Goal: Transaction & Acquisition: Purchase product/service

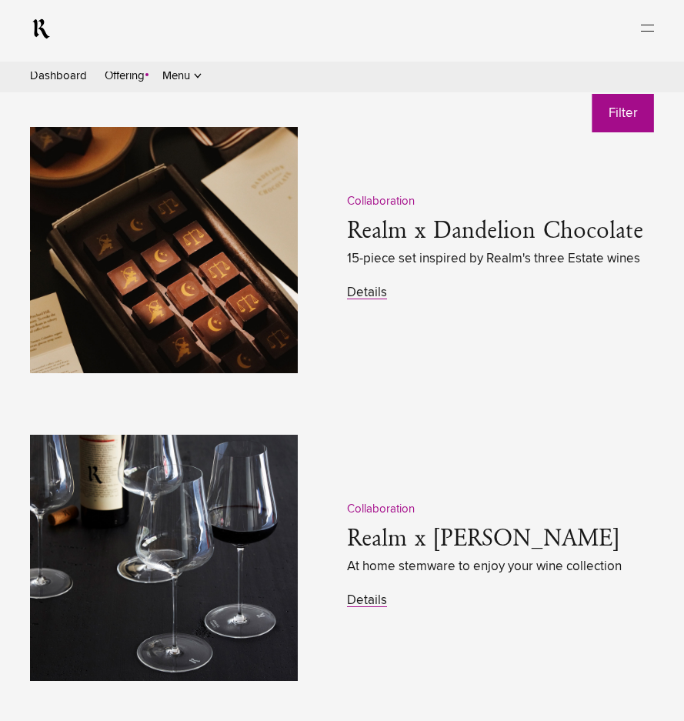
scroll to position [2232, 0]
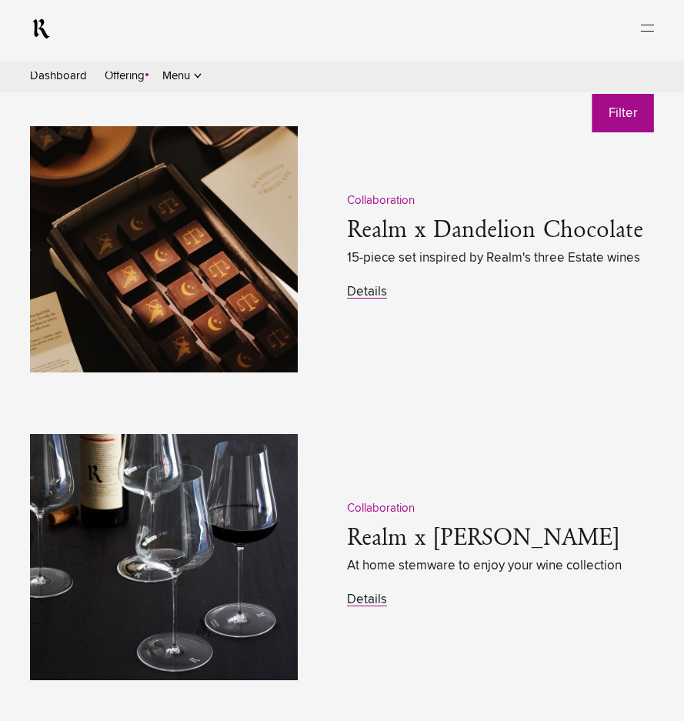
click at [217, 289] on img at bounding box center [164, 249] width 268 height 246
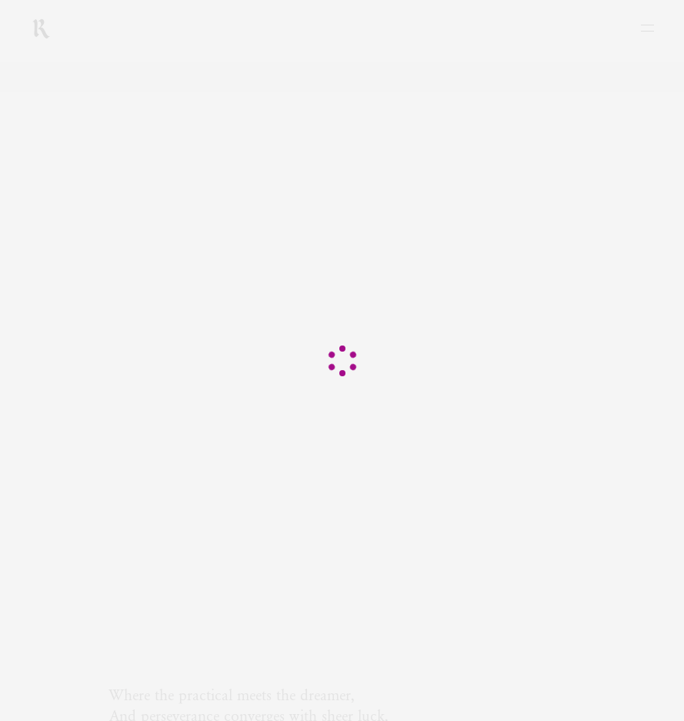
click at [370, 306] on div at bounding box center [342, 360] width 684 height 721
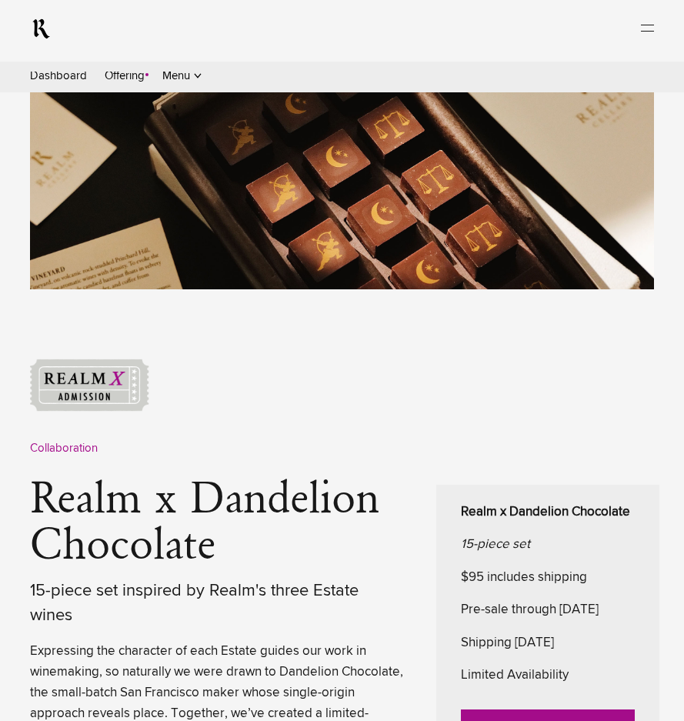
scroll to position [462, 0]
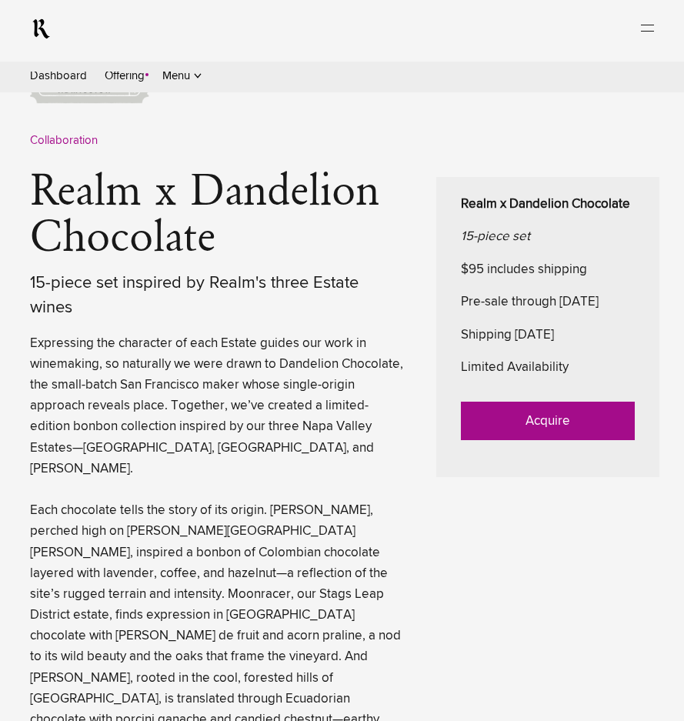
click at [495, 419] on link "Acquire" at bounding box center [548, 421] width 174 height 38
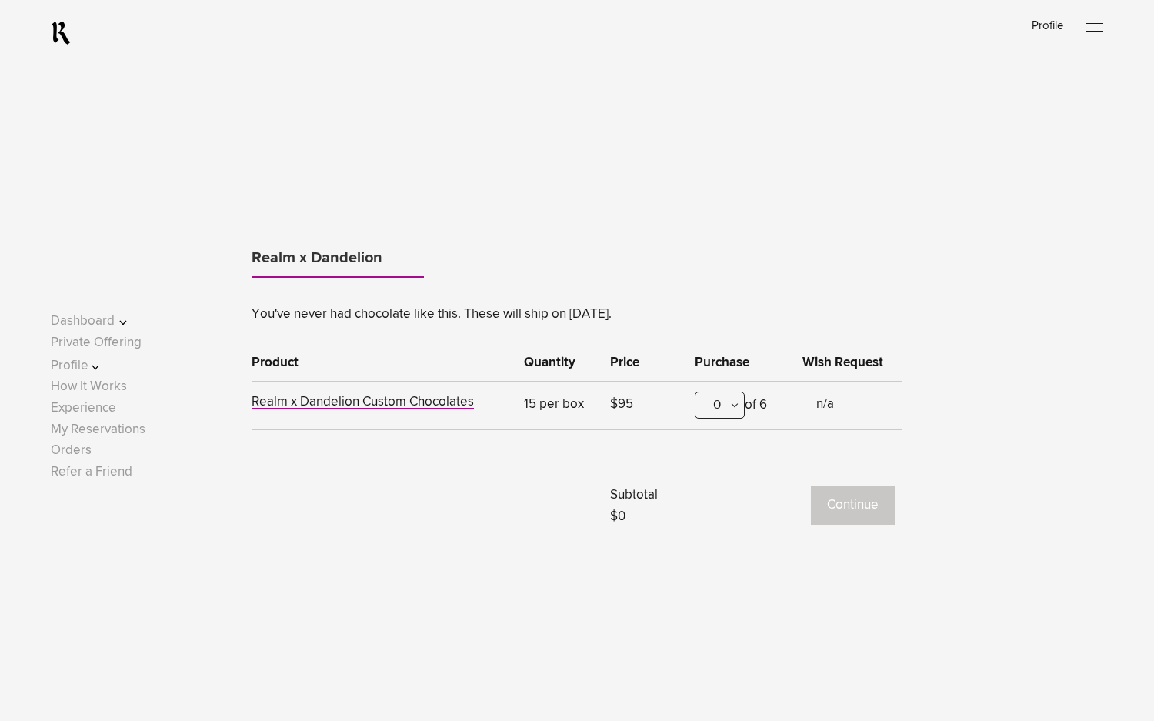
scroll to position [847, 0]
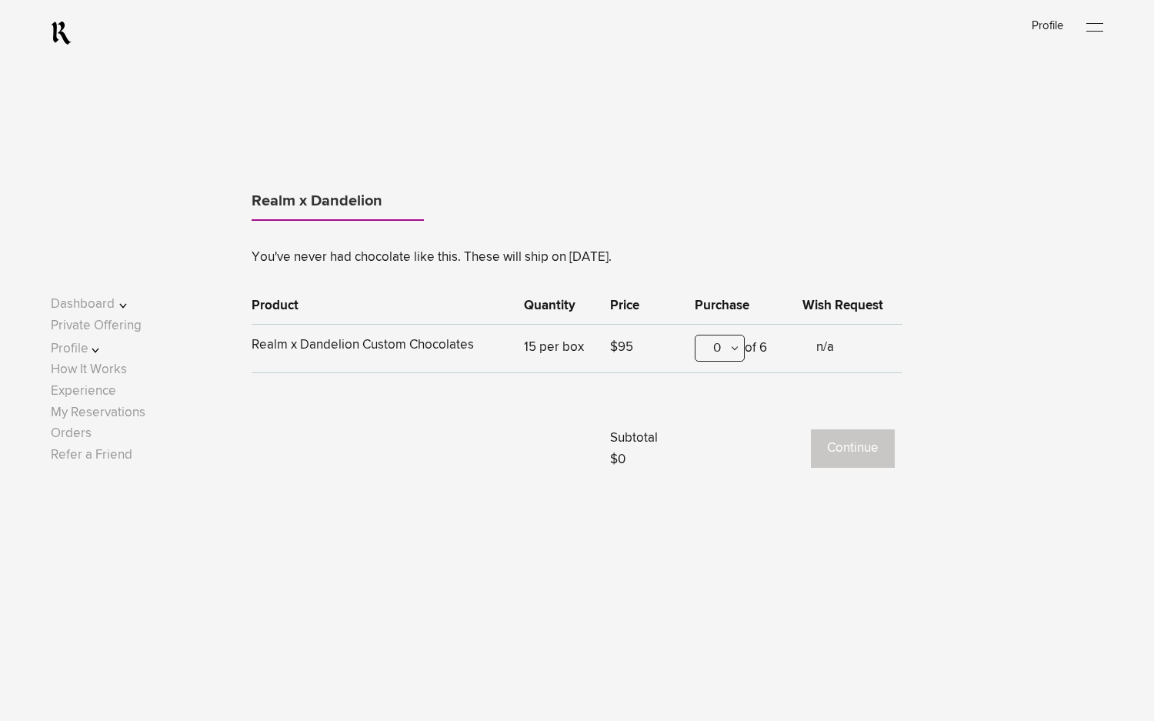
click at [353, 346] on span "Realm x Dandelion Custom Chocolates" at bounding box center [363, 345] width 222 height 13
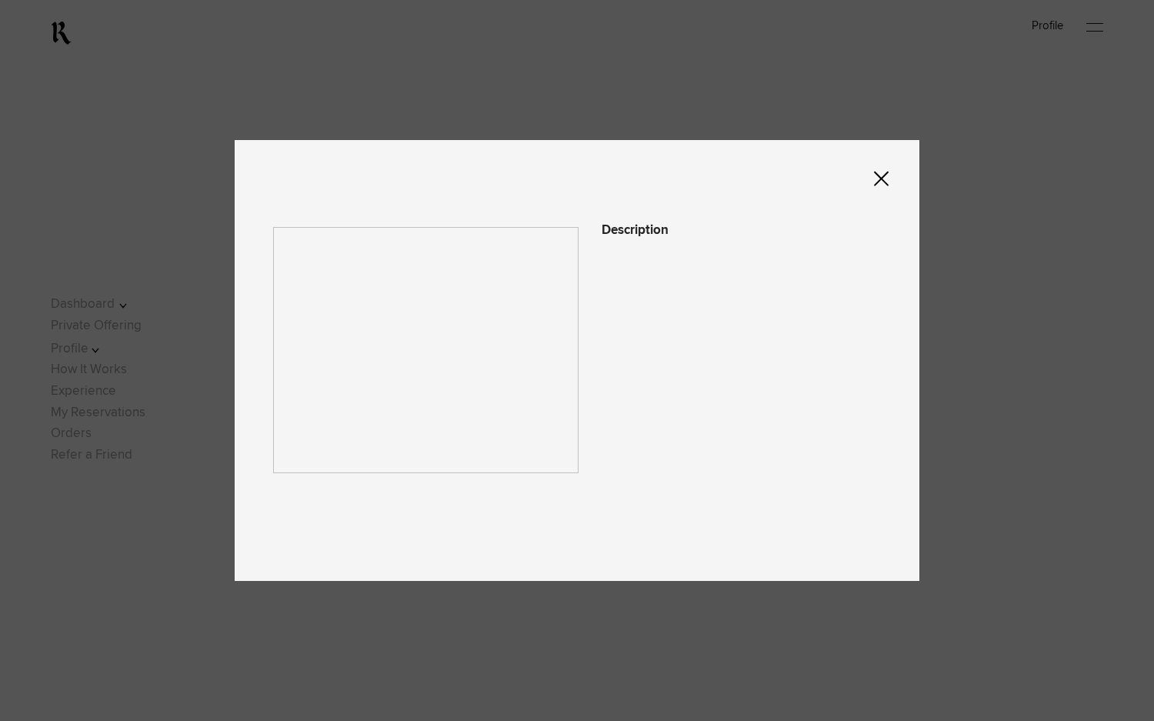
click at [169, 148] on div at bounding box center [577, 360] width 1154 height 721
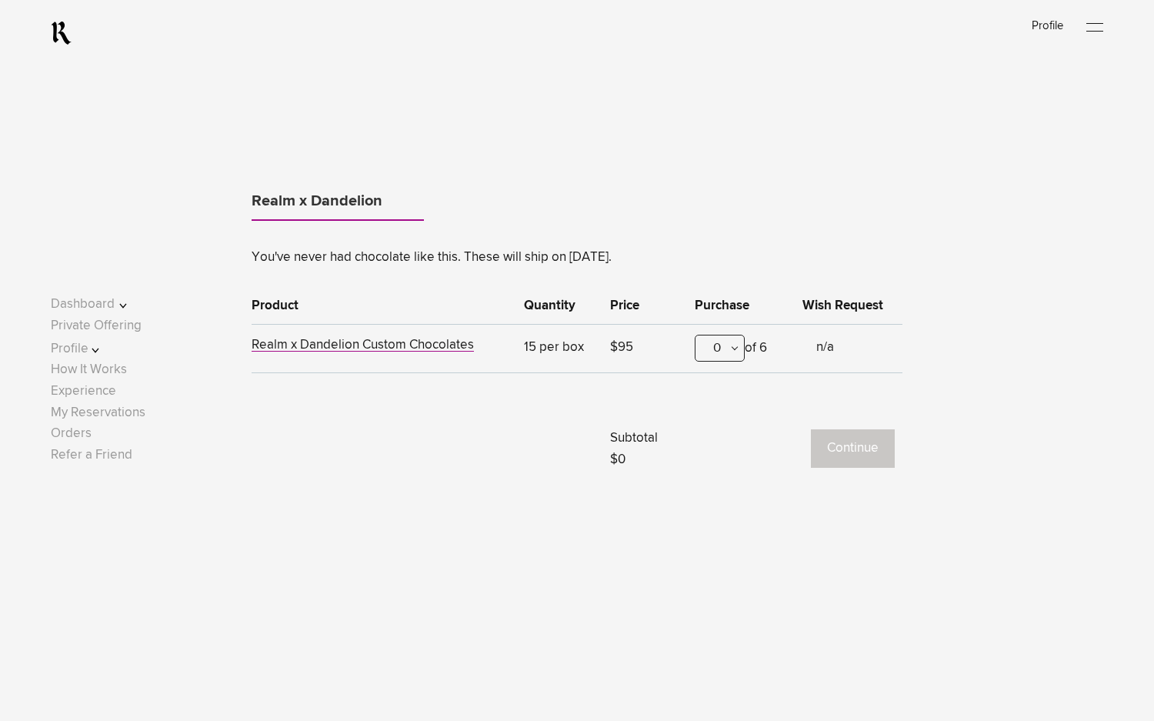
click at [736, 361] on div "0" at bounding box center [720, 348] width 50 height 27
click at [735, 424] on div "1" at bounding box center [720, 424] width 48 height 38
click at [864, 443] on button "Continue" at bounding box center [853, 448] width 84 height 38
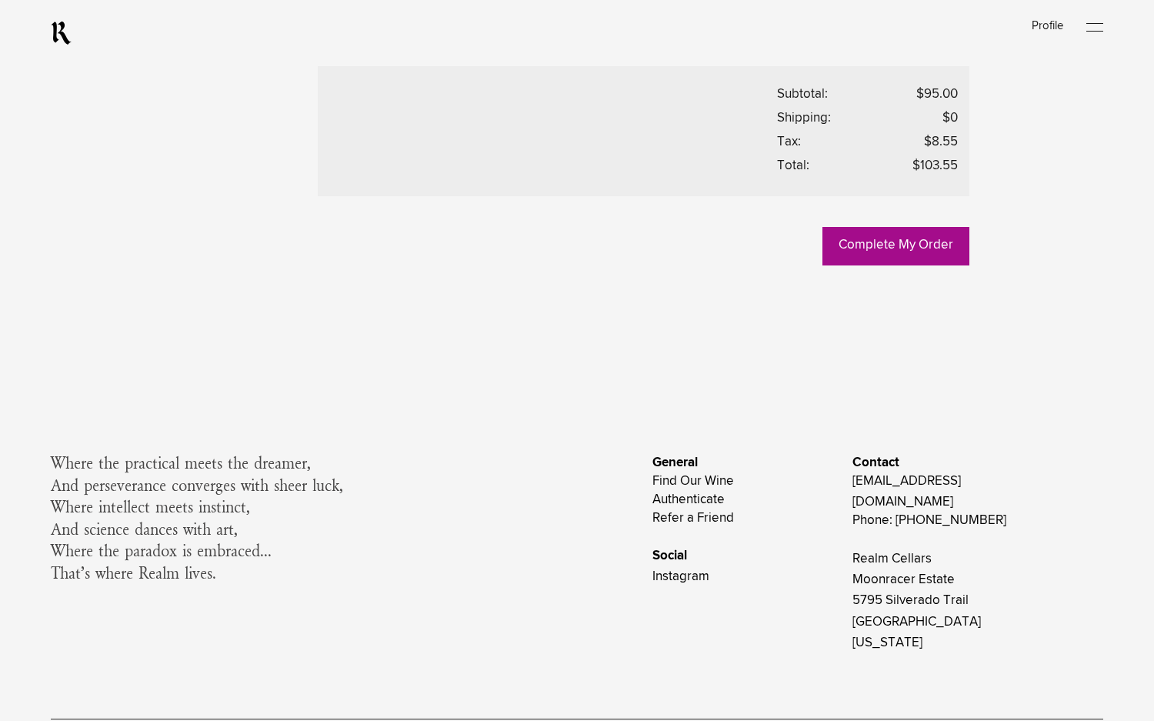
scroll to position [847, 0]
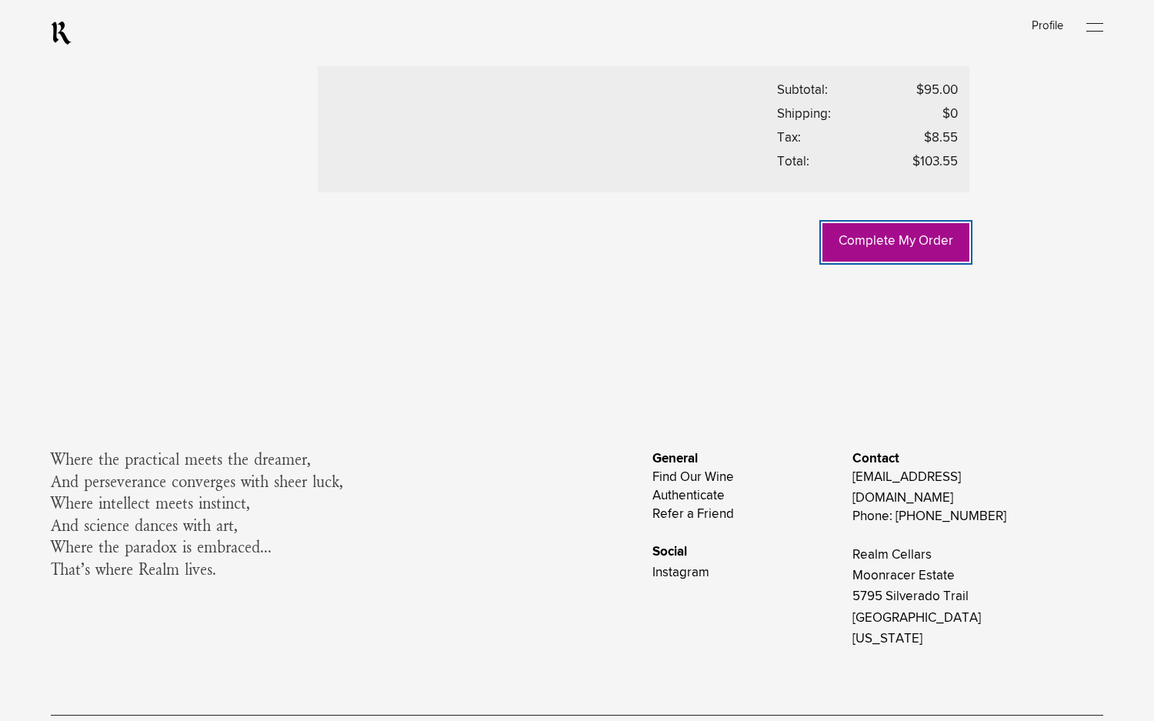
click at [859, 262] on link "Complete My Order" at bounding box center [896, 242] width 147 height 38
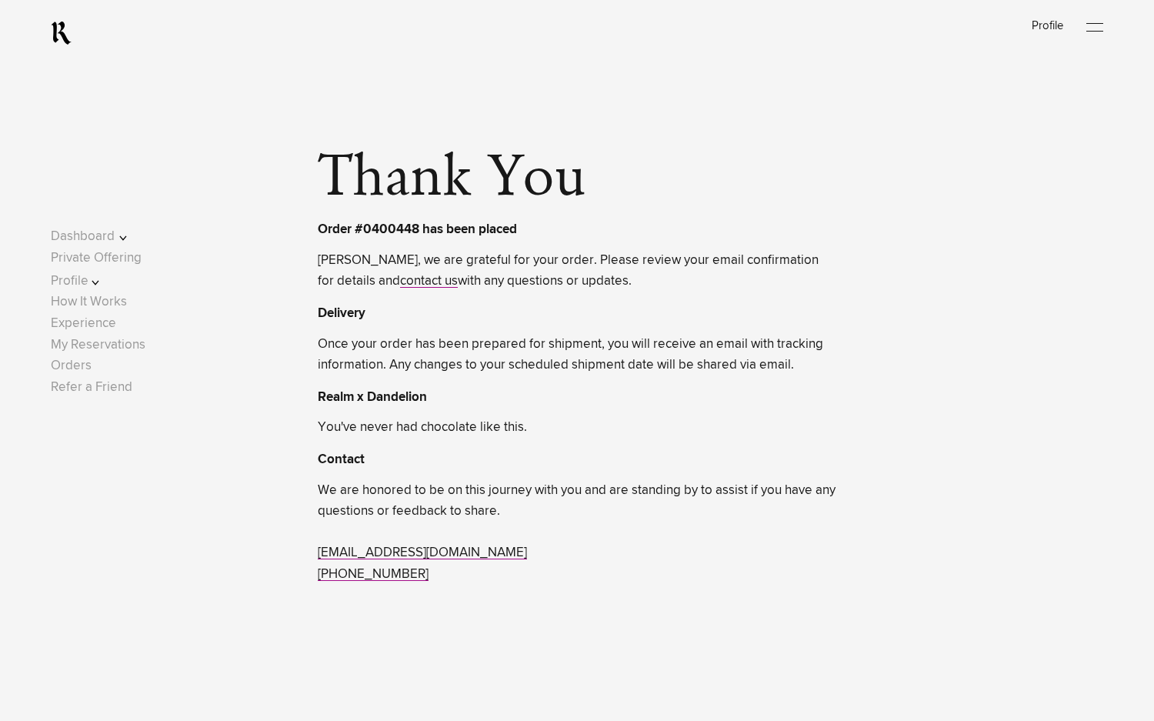
click at [376, 231] on p "Order #0400448 has been placed" at bounding box center [417, 230] width 199 height 20
copy p "0400448"
drag, startPoint x: 964, startPoint y: 392, endPoint x: 954, endPoint y: 390, distance: 10.1
click at [964, 392] on div "Thank You Order #0400448 has been placed Claire, we are grateful for your order…" at bounding box center [577, 369] width 1053 height 431
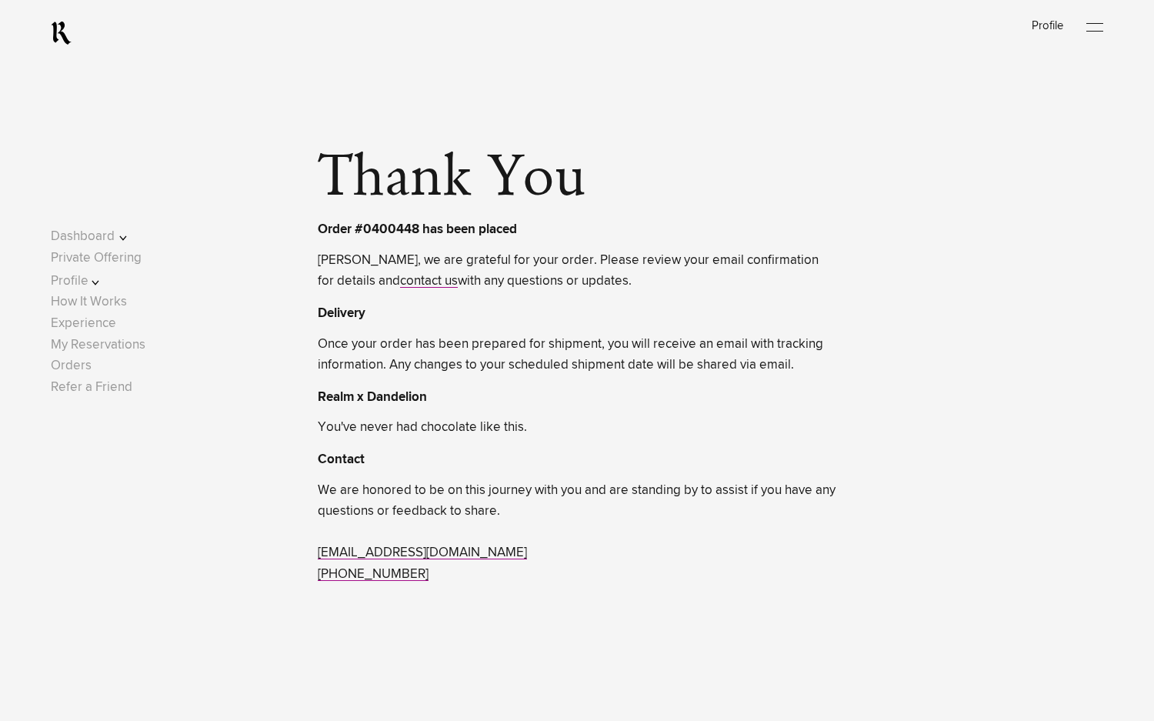
click at [1104, 32] on div at bounding box center [1095, 27] width 17 height 23
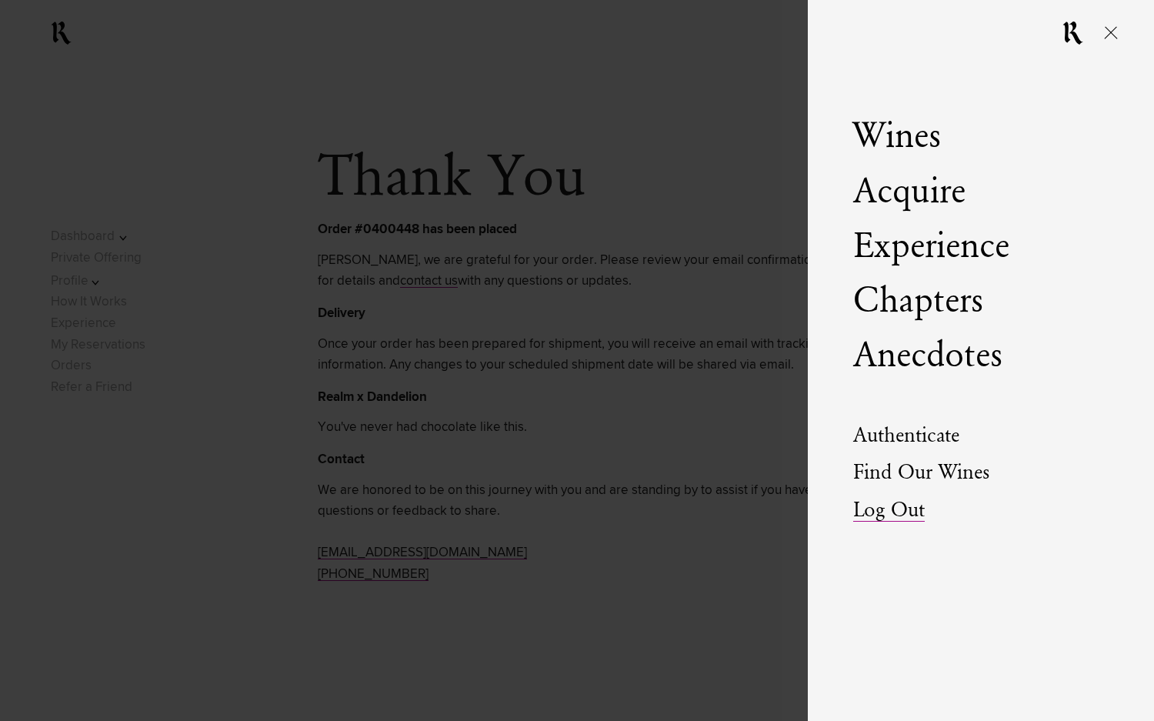
drag, startPoint x: 894, startPoint y: 507, endPoint x: 891, endPoint y: 500, distance: 8.3
click at [894, 507] on link "Log Out" at bounding box center [890, 511] width 72 height 22
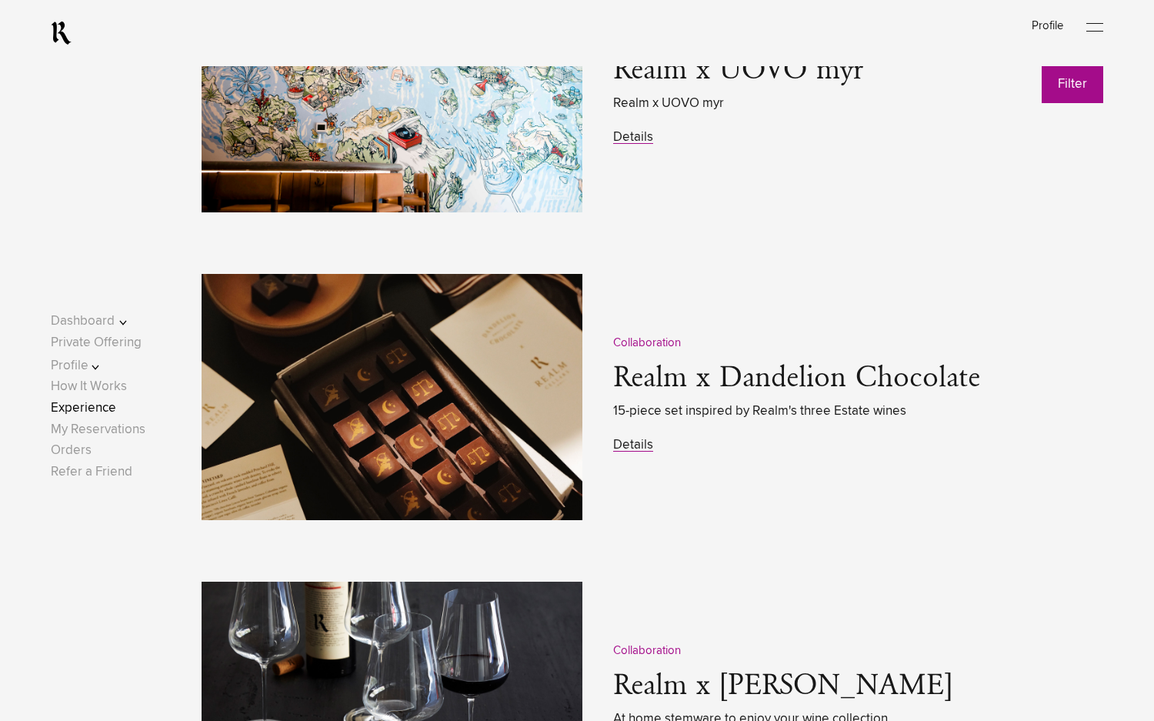
scroll to position [2155, 0]
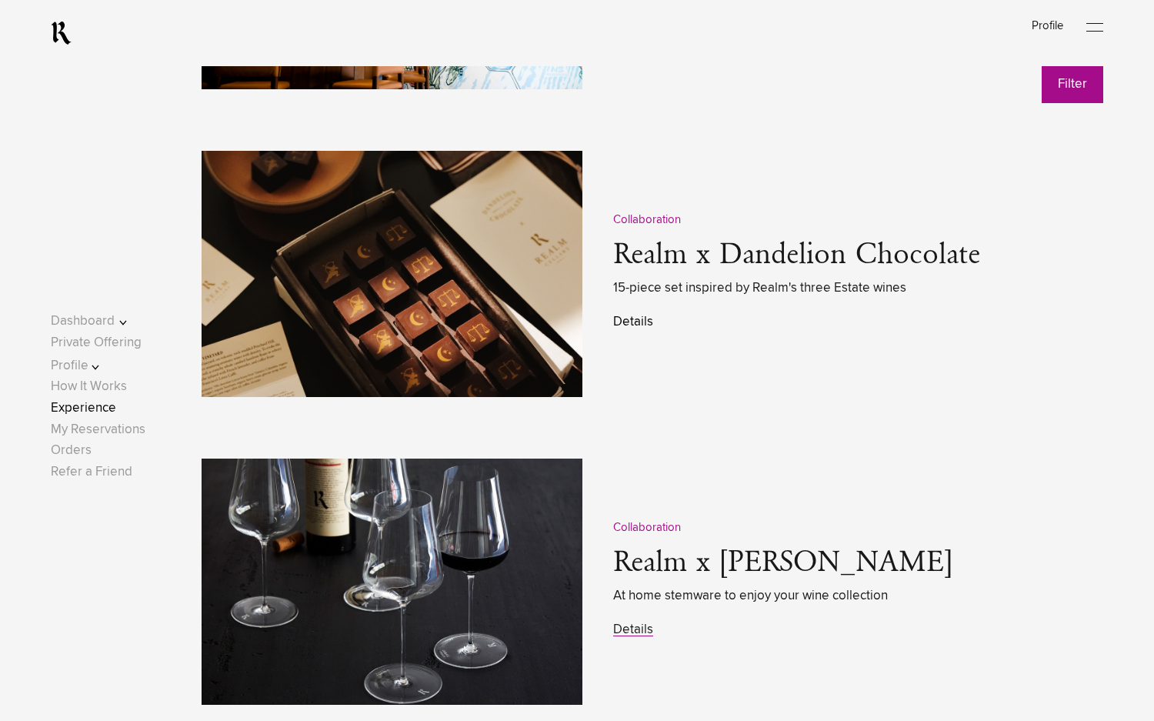
click at [631, 323] on link "Details" at bounding box center [633, 322] width 40 height 13
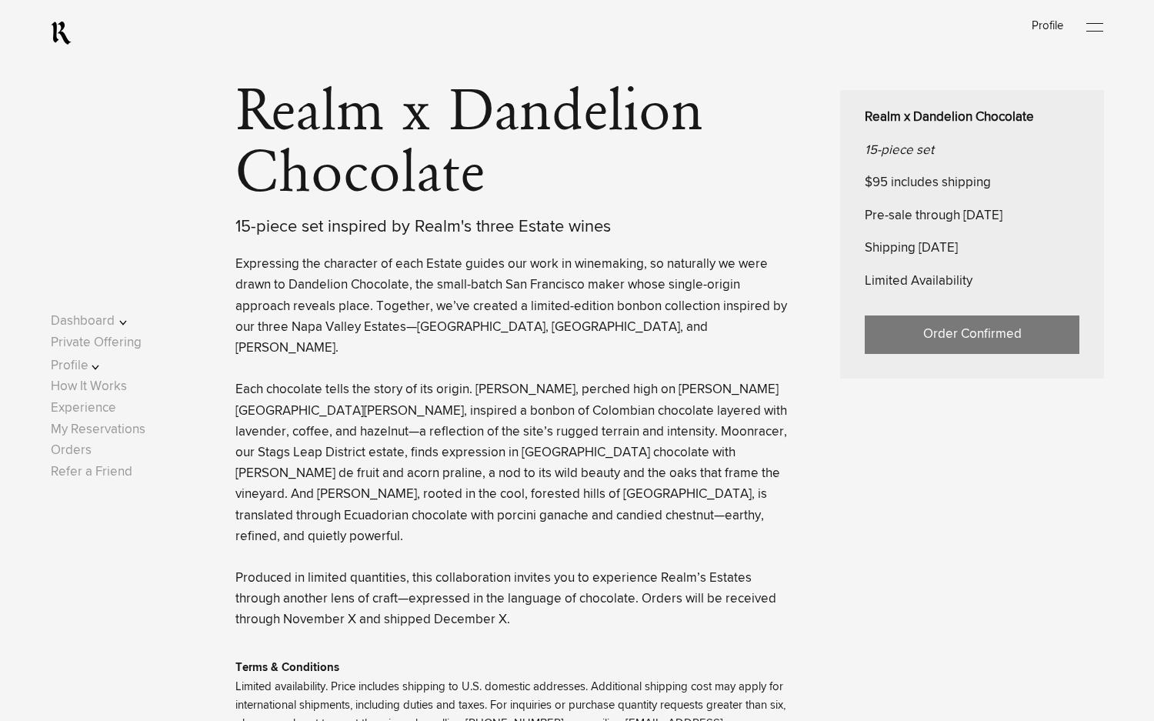
scroll to position [770, 0]
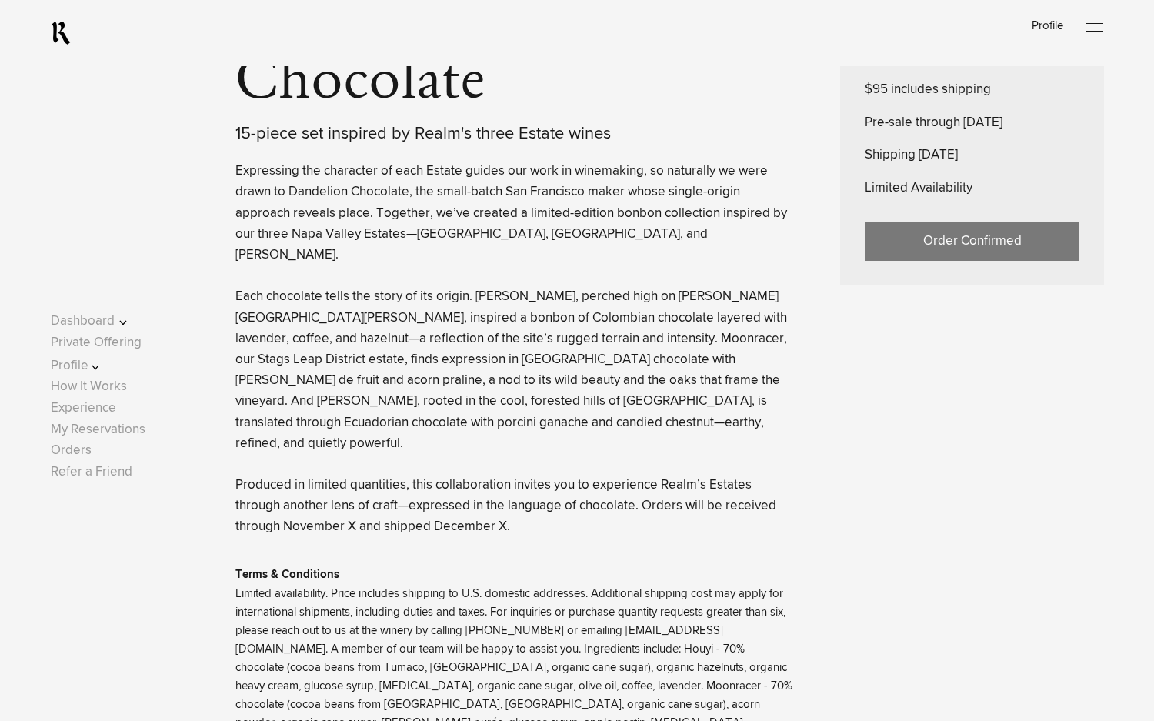
click at [989, 248] on div "Order Confirmed" at bounding box center [972, 238] width 215 height 46
click at [973, 320] on div "Collaboration Realm x Dandelion Chocolate 15-piece set inspired by Realm's thre…" at bounding box center [670, 335] width 869 height 928
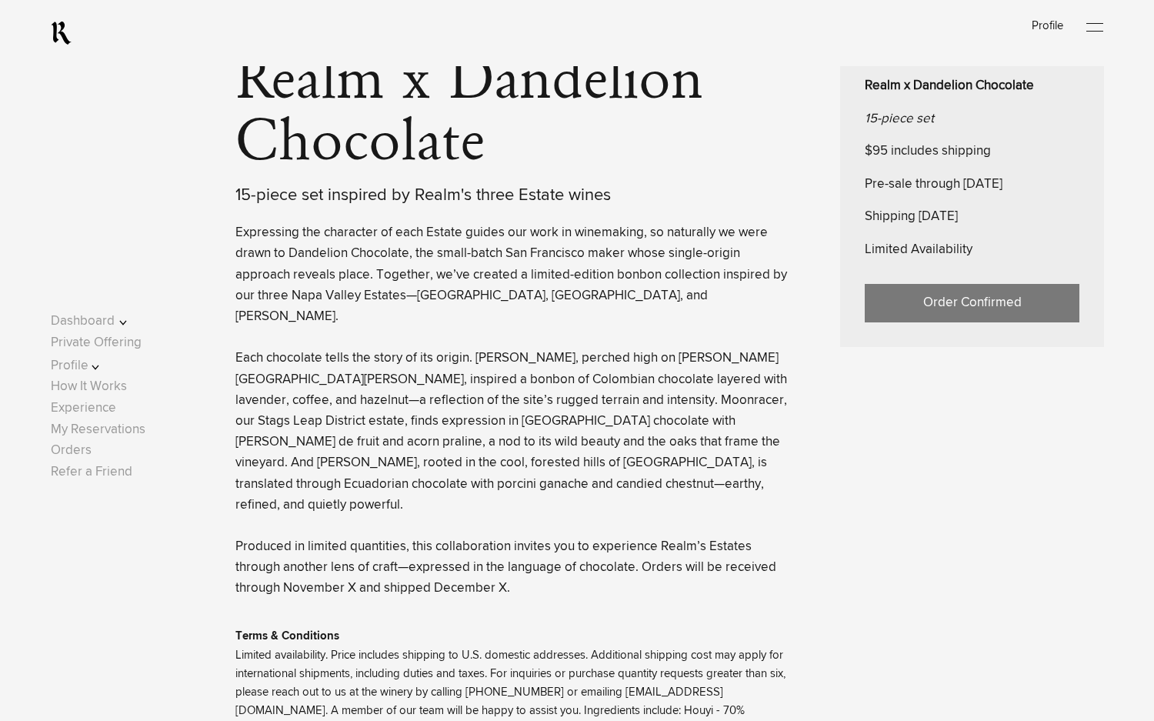
scroll to position [616, 0]
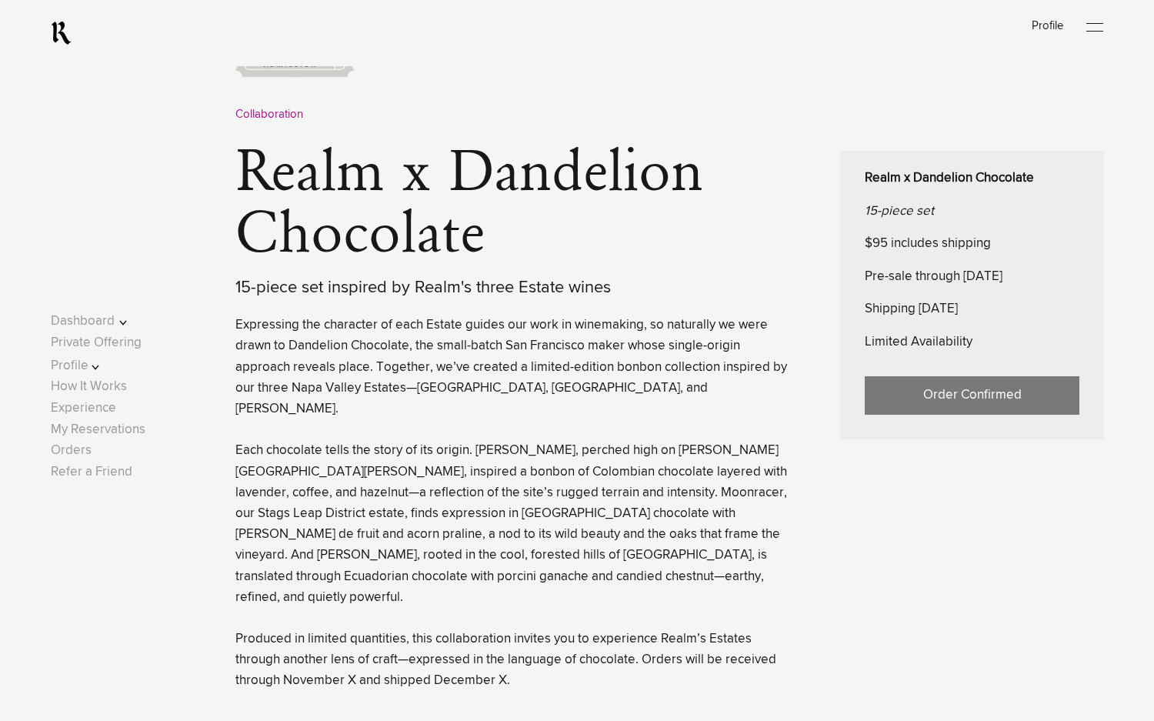
click at [900, 467] on div "Collaboration Realm x Dandelion Chocolate 15-piece set inspired by Realm's thre…" at bounding box center [670, 489] width 869 height 928
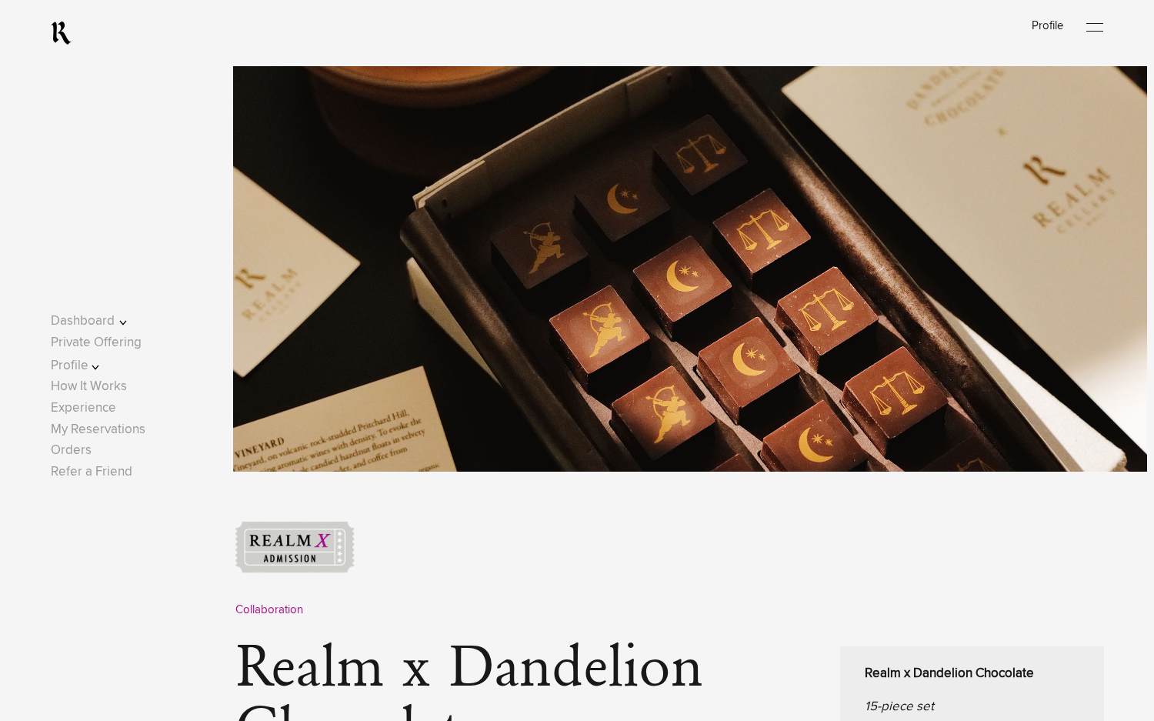
scroll to position [0, 0]
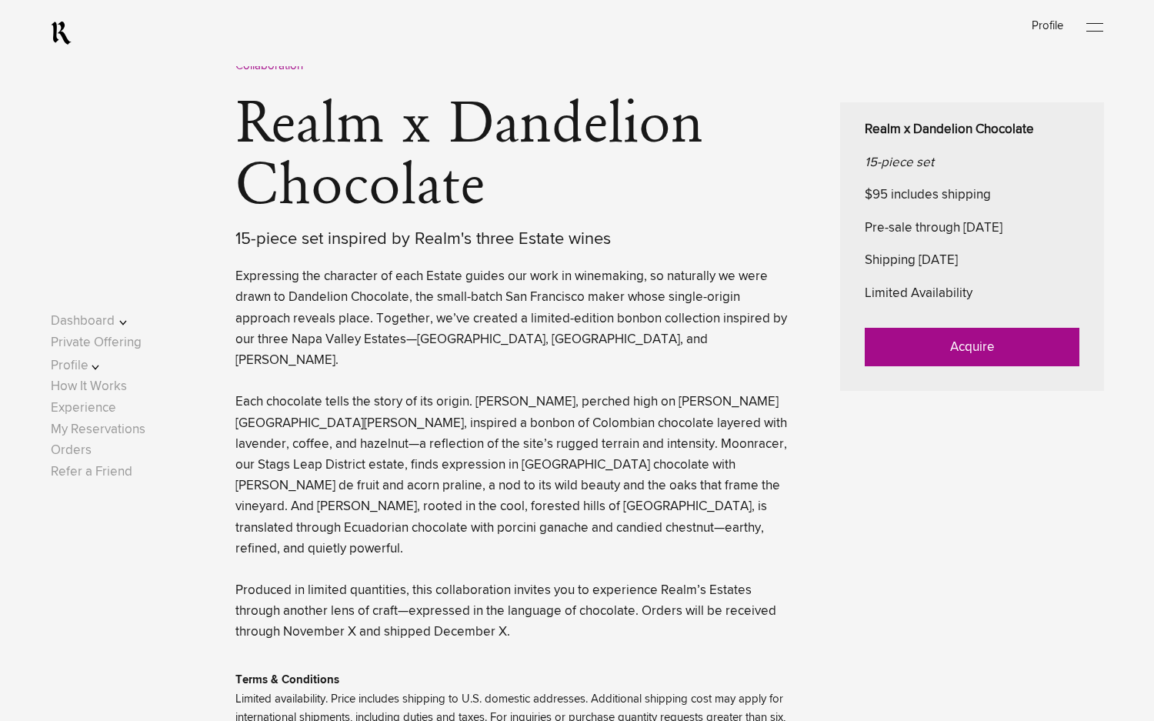
scroll to position [693, 0]
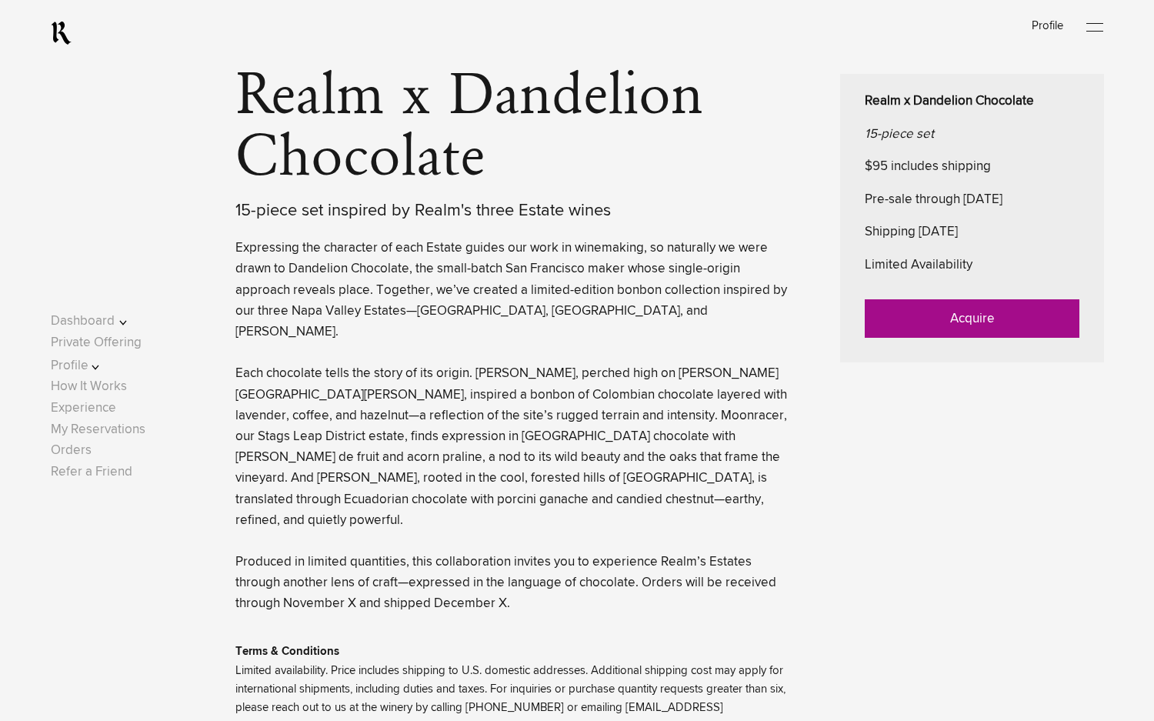
click at [961, 319] on link "Acquire" at bounding box center [972, 318] width 215 height 38
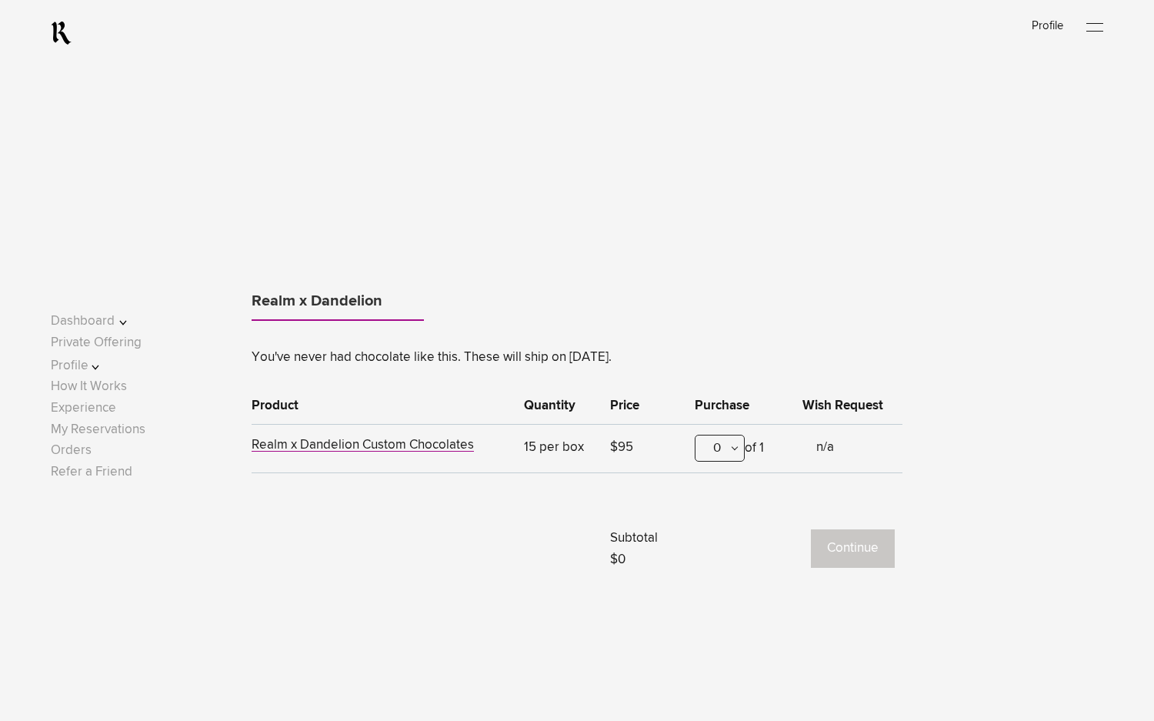
scroll to position [770, 0]
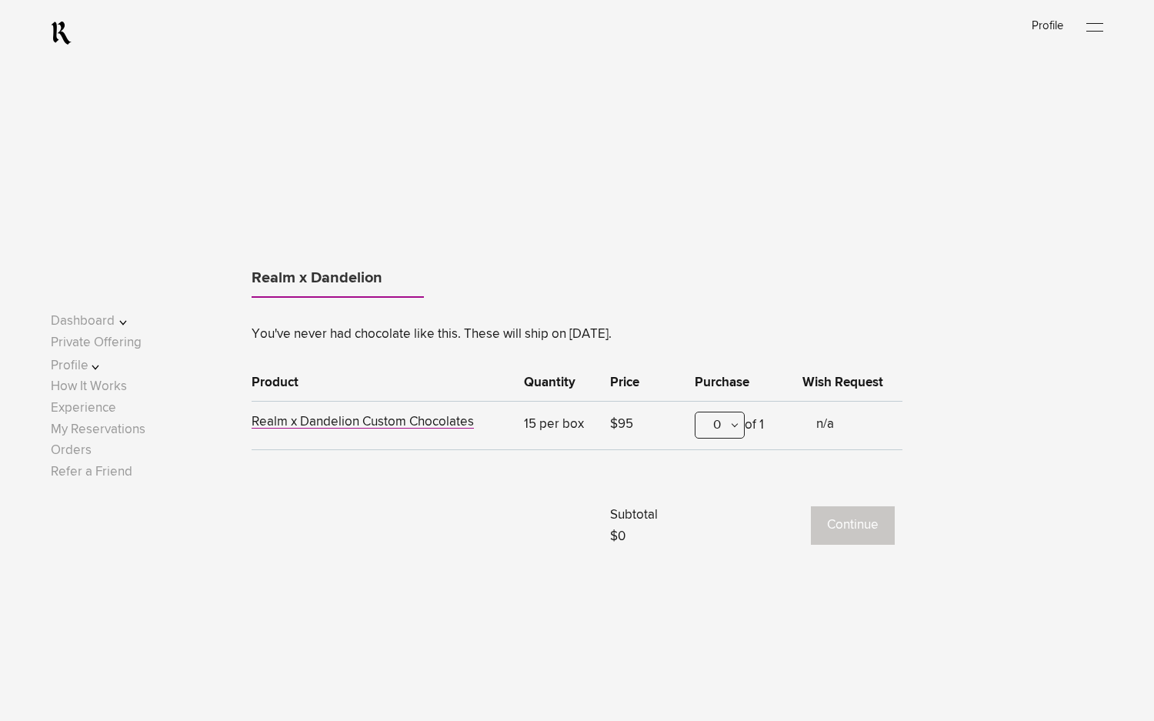
click at [717, 421] on div "0" at bounding box center [720, 425] width 50 height 27
click at [722, 493] on div "1" at bounding box center [720, 501] width 48 height 38
click at [849, 532] on button "Continue" at bounding box center [853, 525] width 84 height 38
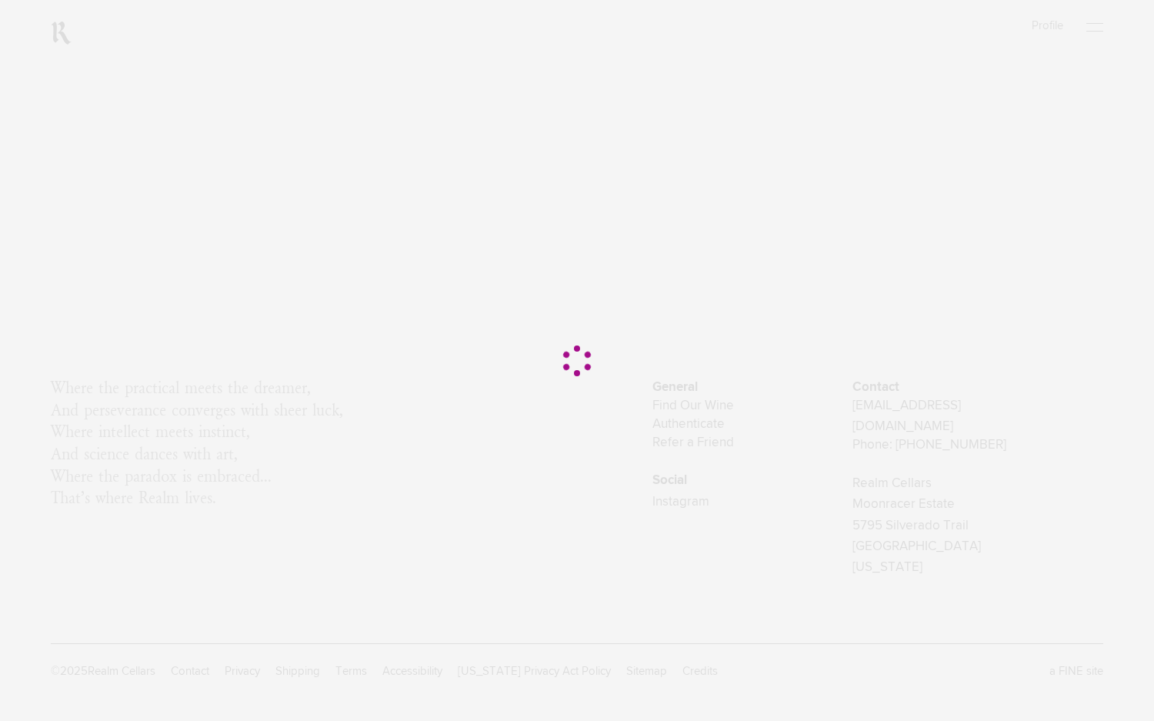
scroll to position [0, 0]
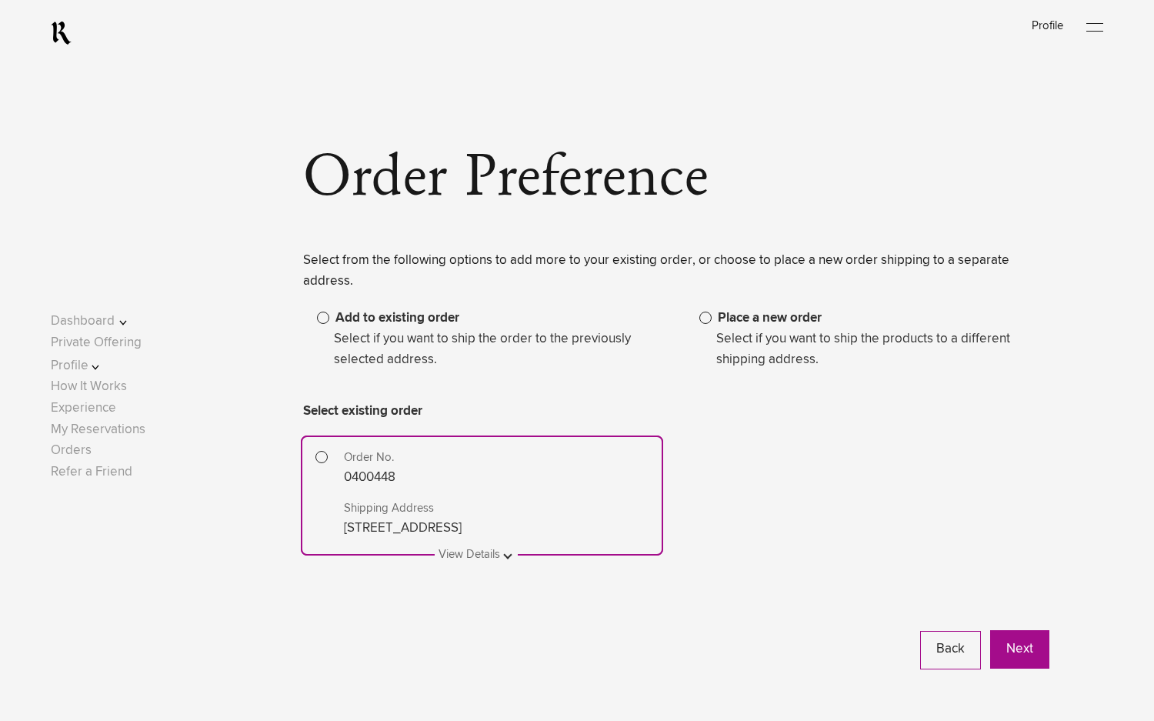
click at [476, 545] on button at bounding box center [482, 545] width 72 height 0
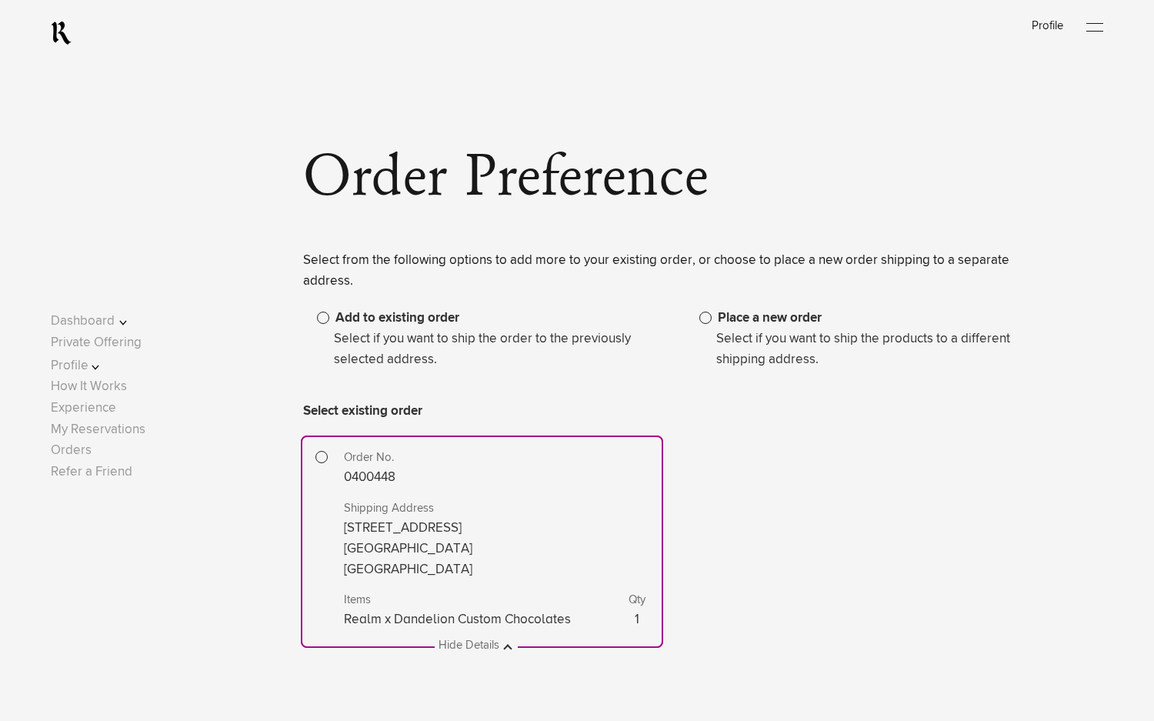
scroll to position [154, 0]
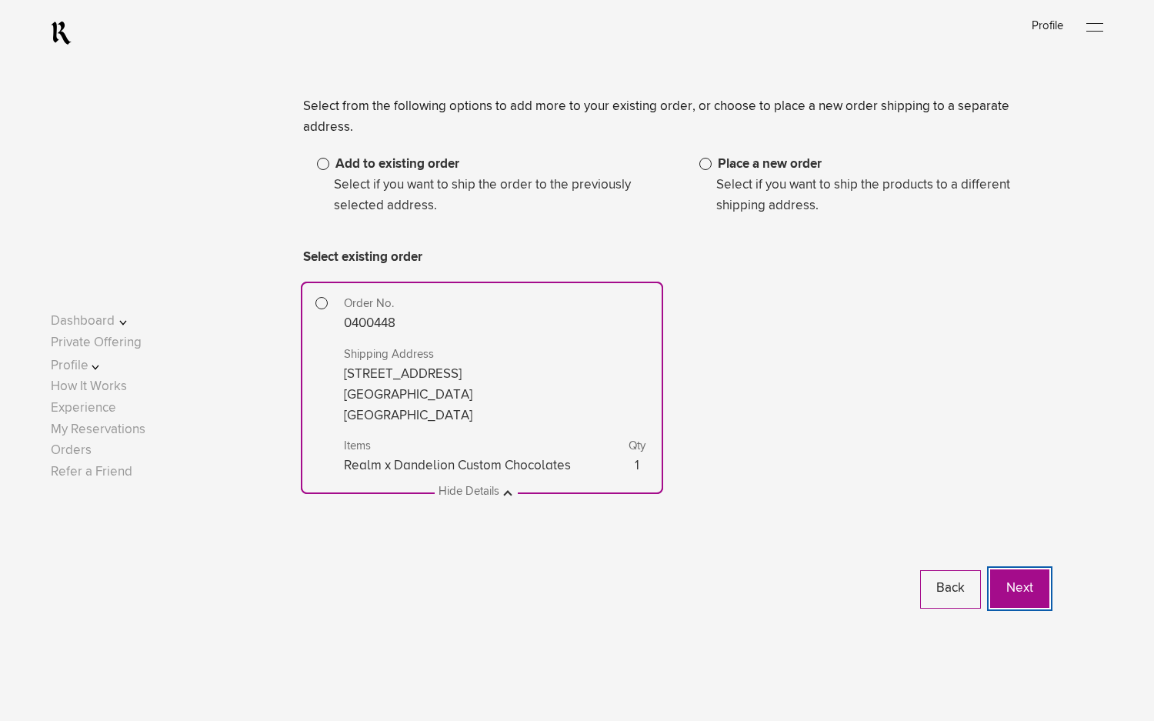
click at [1025, 570] on button "Next" at bounding box center [1020, 589] width 59 height 38
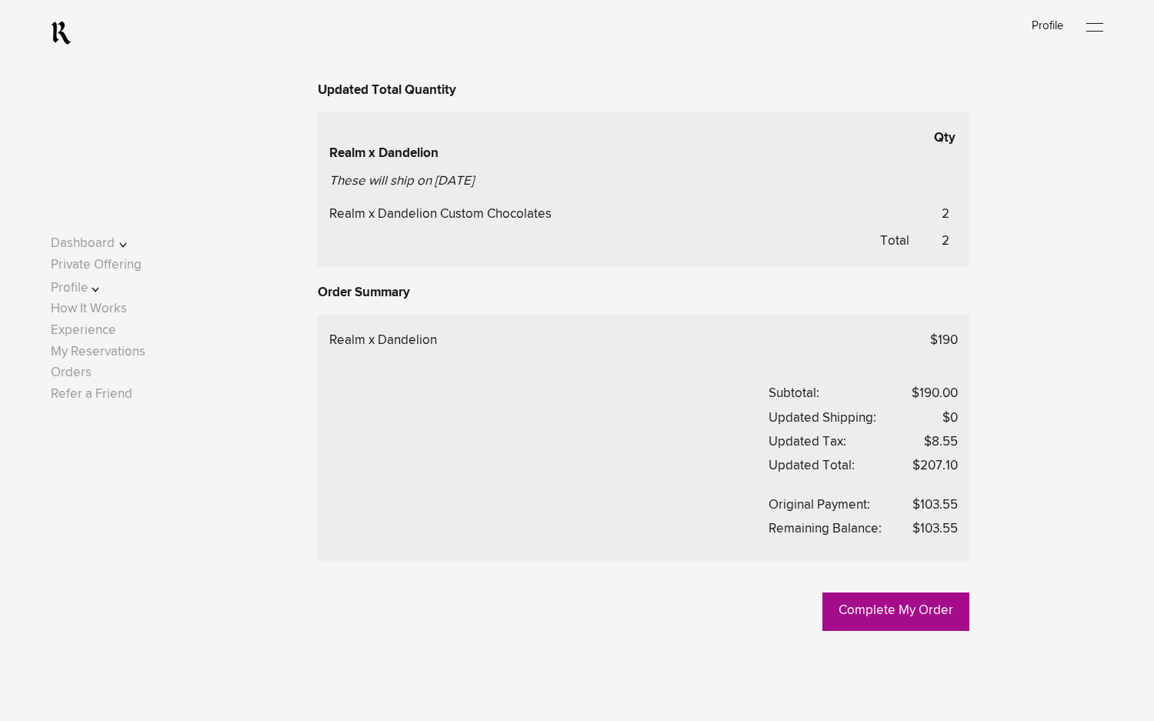
scroll to position [770, 0]
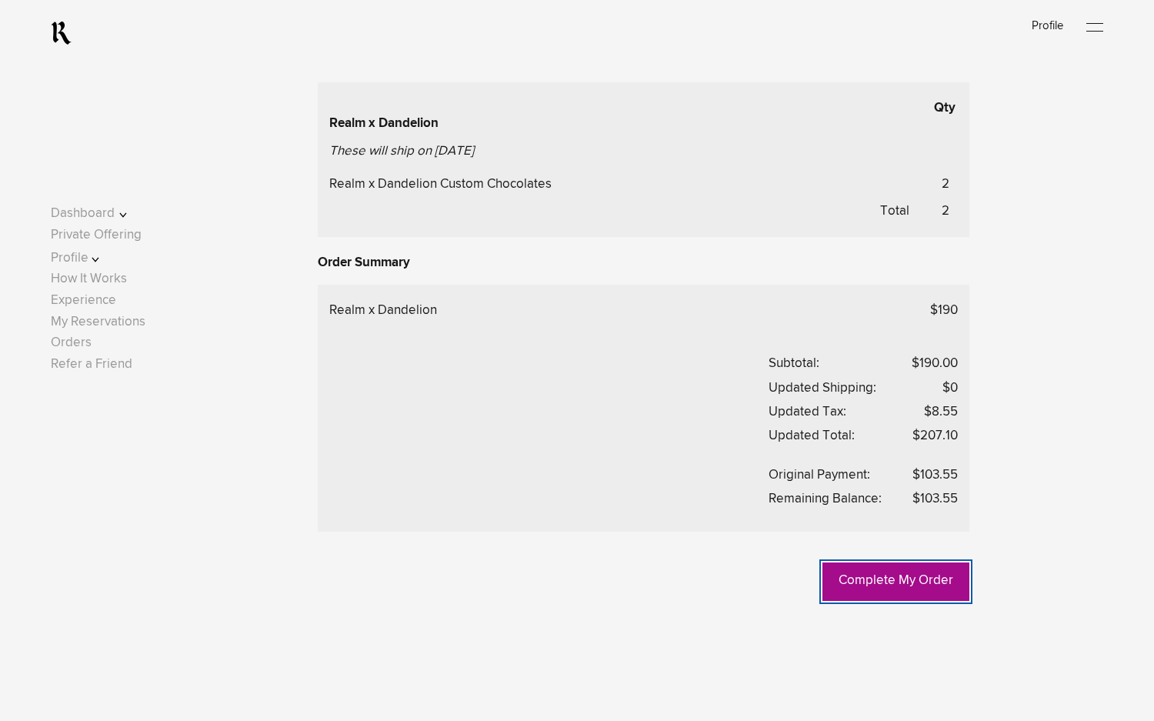
click at [864, 584] on link "Complete My Order" at bounding box center [896, 582] width 147 height 38
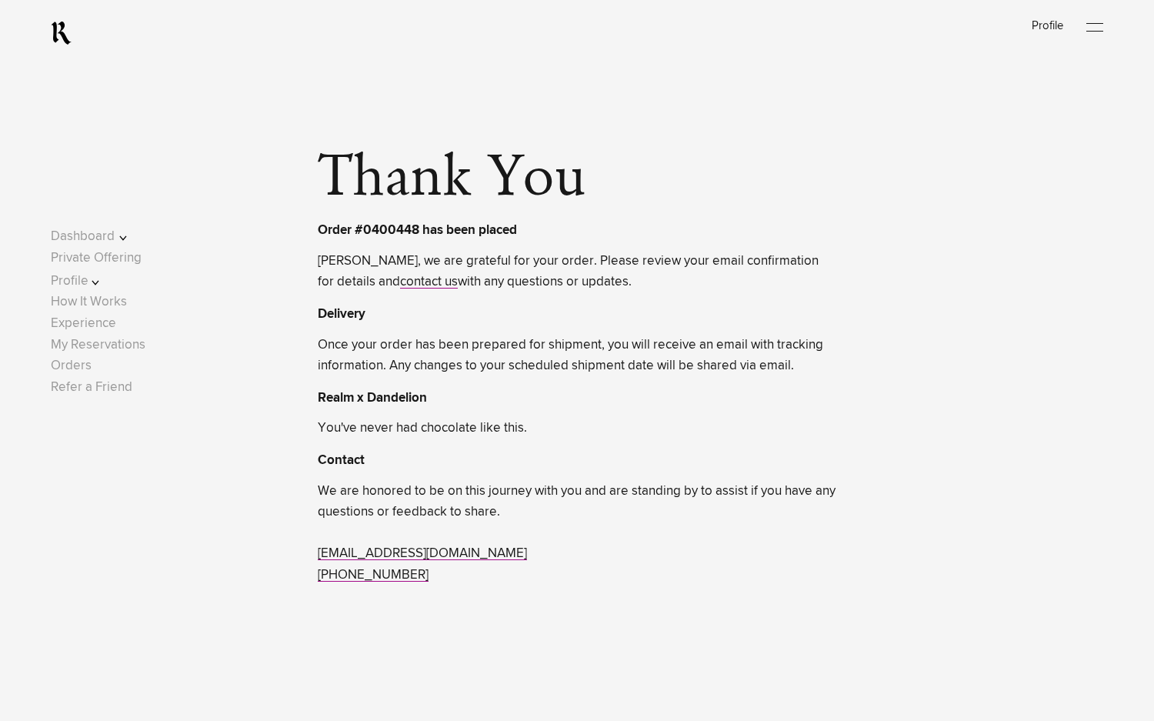
click at [1104, 29] on div at bounding box center [1095, 27] width 17 height 23
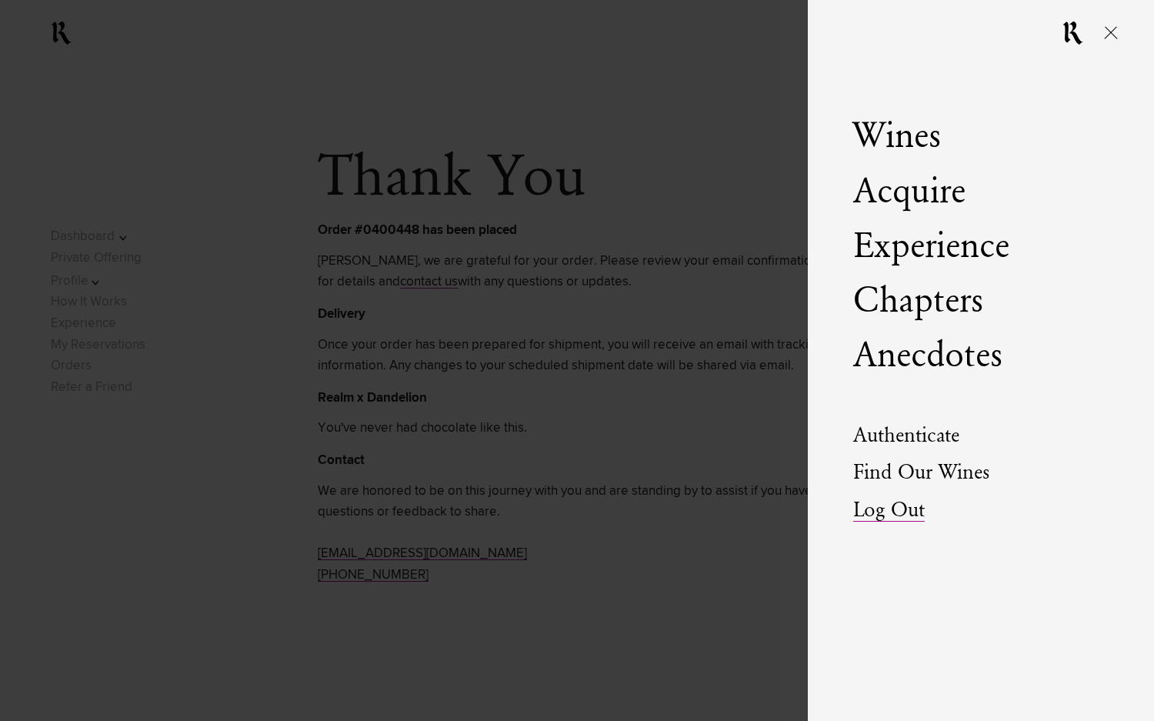
click at [872, 503] on link "Log Out" at bounding box center [890, 511] width 72 height 22
